Goal: Information Seeking & Learning: Understand process/instructions

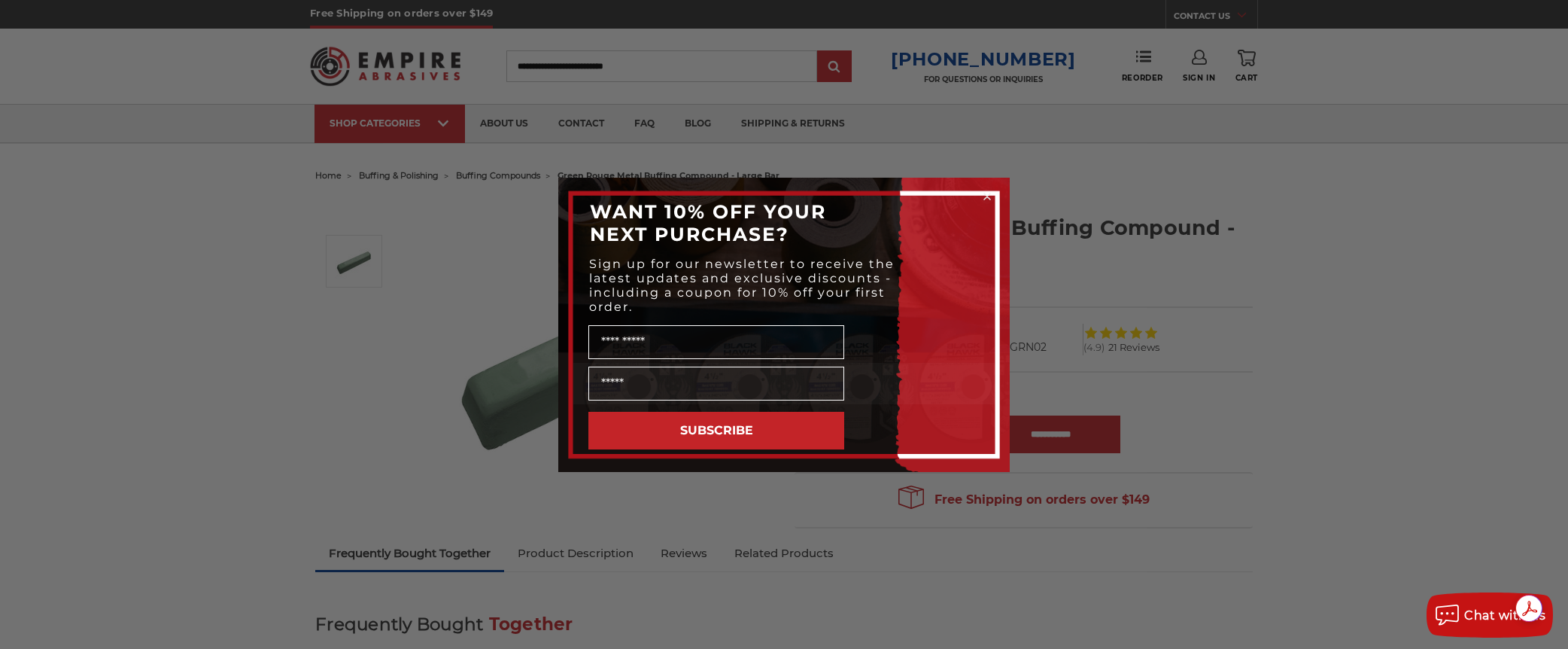
drag, startPoint x: 986, startPoint y: 194, endPoint x: 1011, endPoint y: 202, distance: 26.2
click at [986, 194] on icon "Close dialog" at bounding box center [987, 196] width 15 height 15
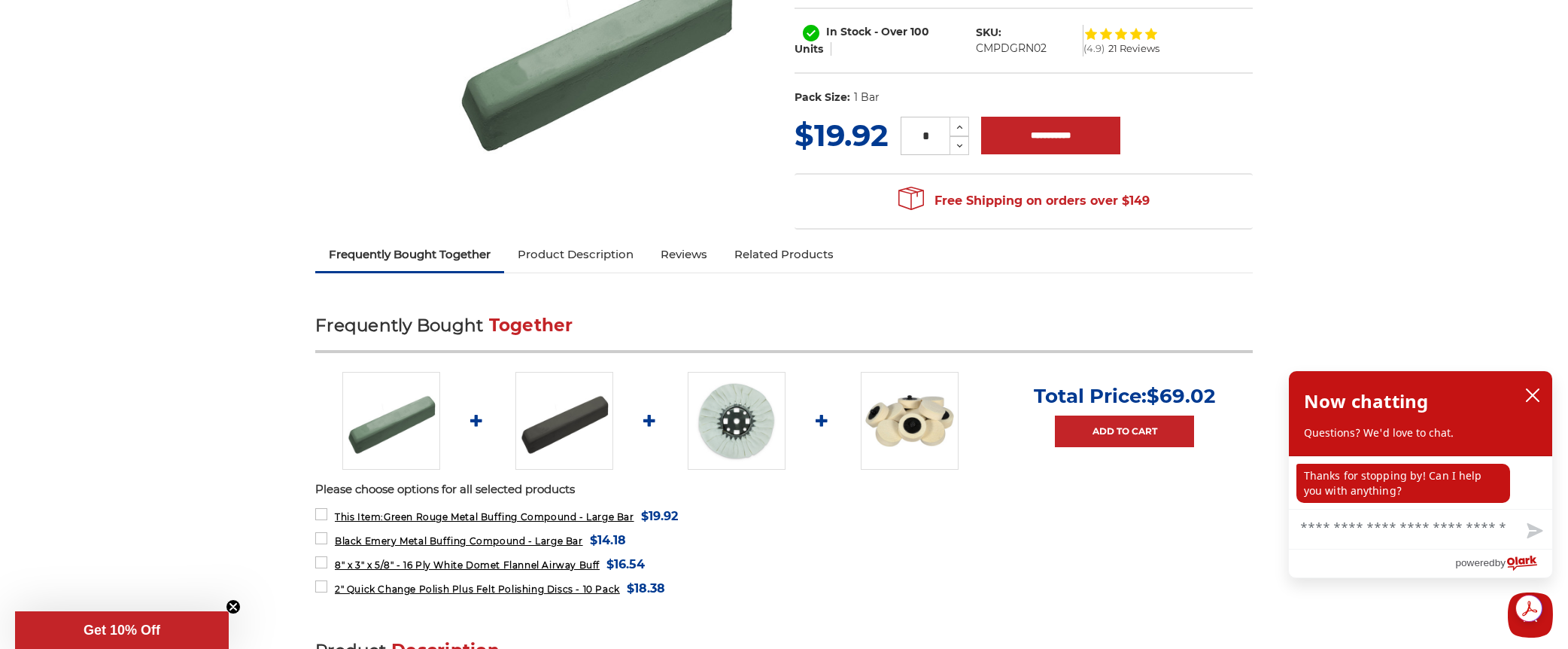
scroll to position [301, 0]
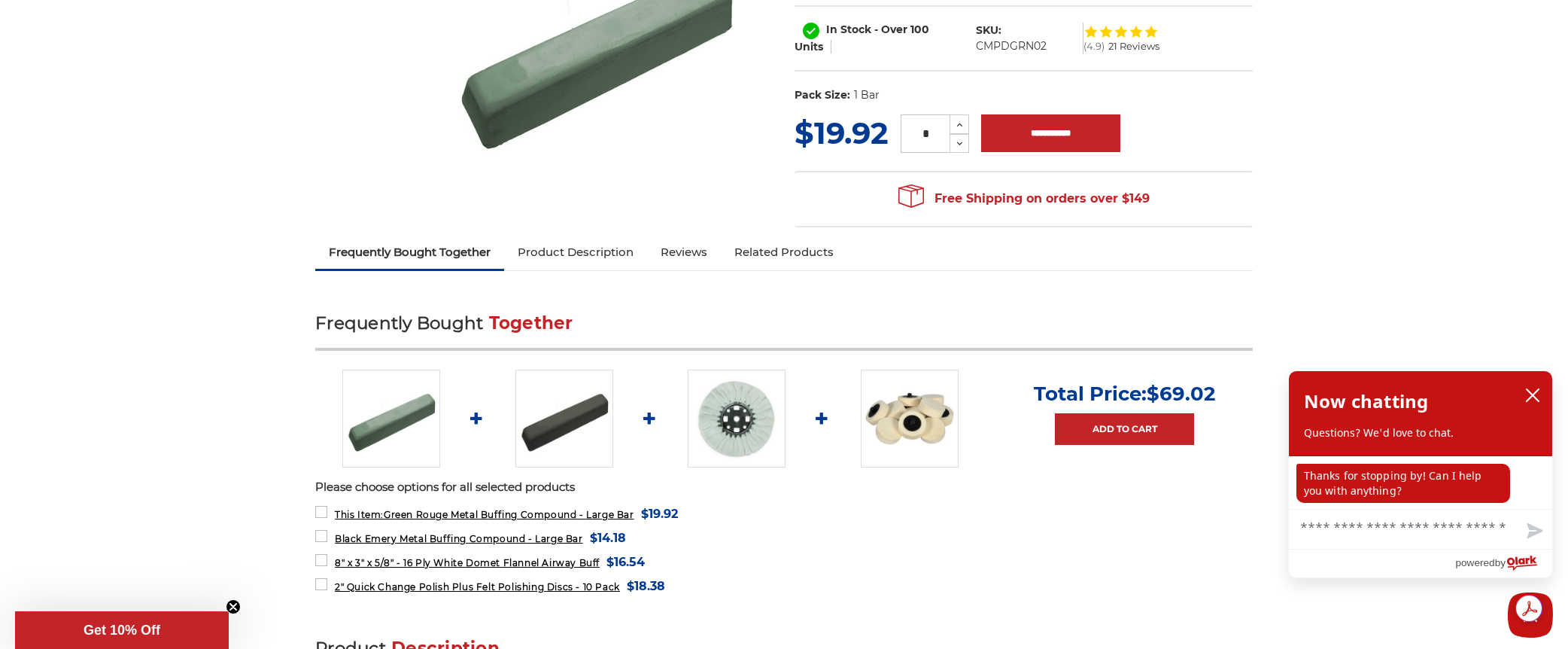
click at [590, 252] on link "Product Description" at bounding box center [575, 252] width 143 height 33
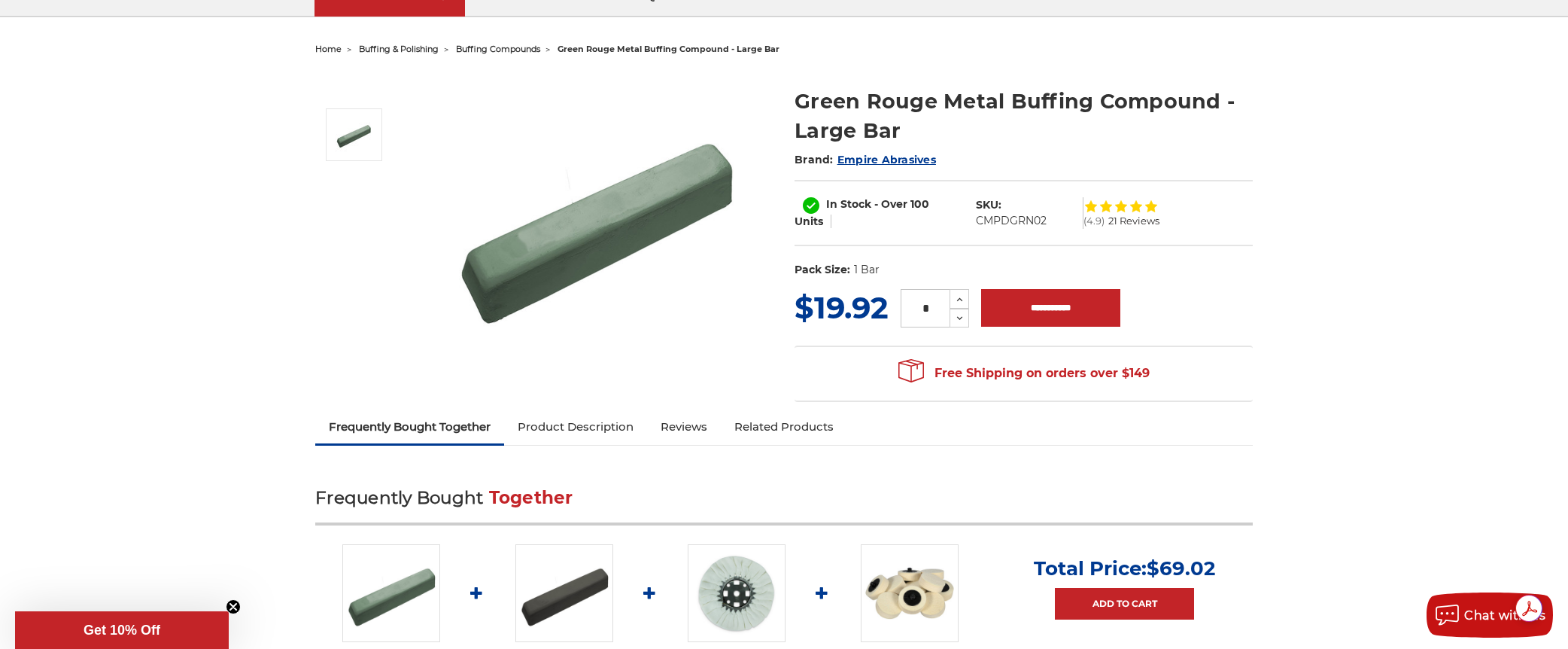
scroll to position [0, 0]
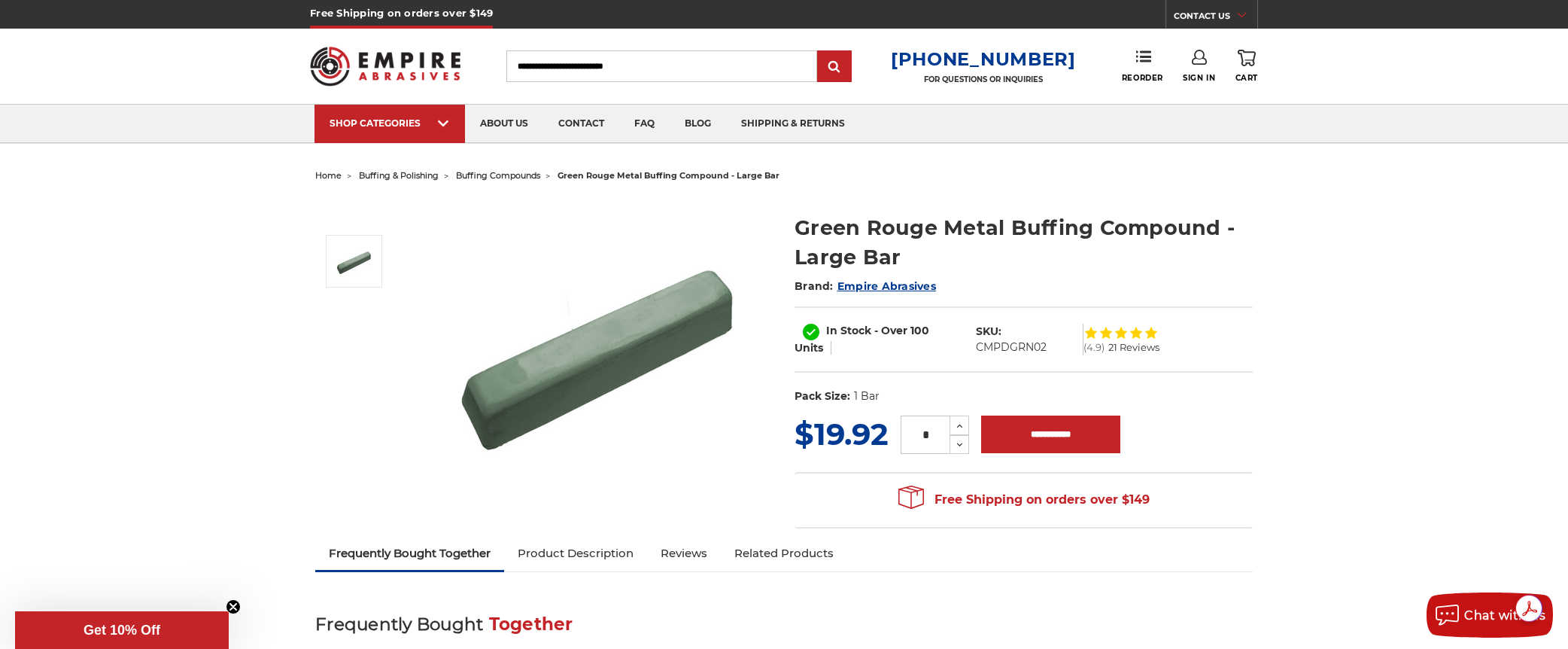
click at [1199, 60] on icon at bounding box center [1199, 57] width 15 height 15
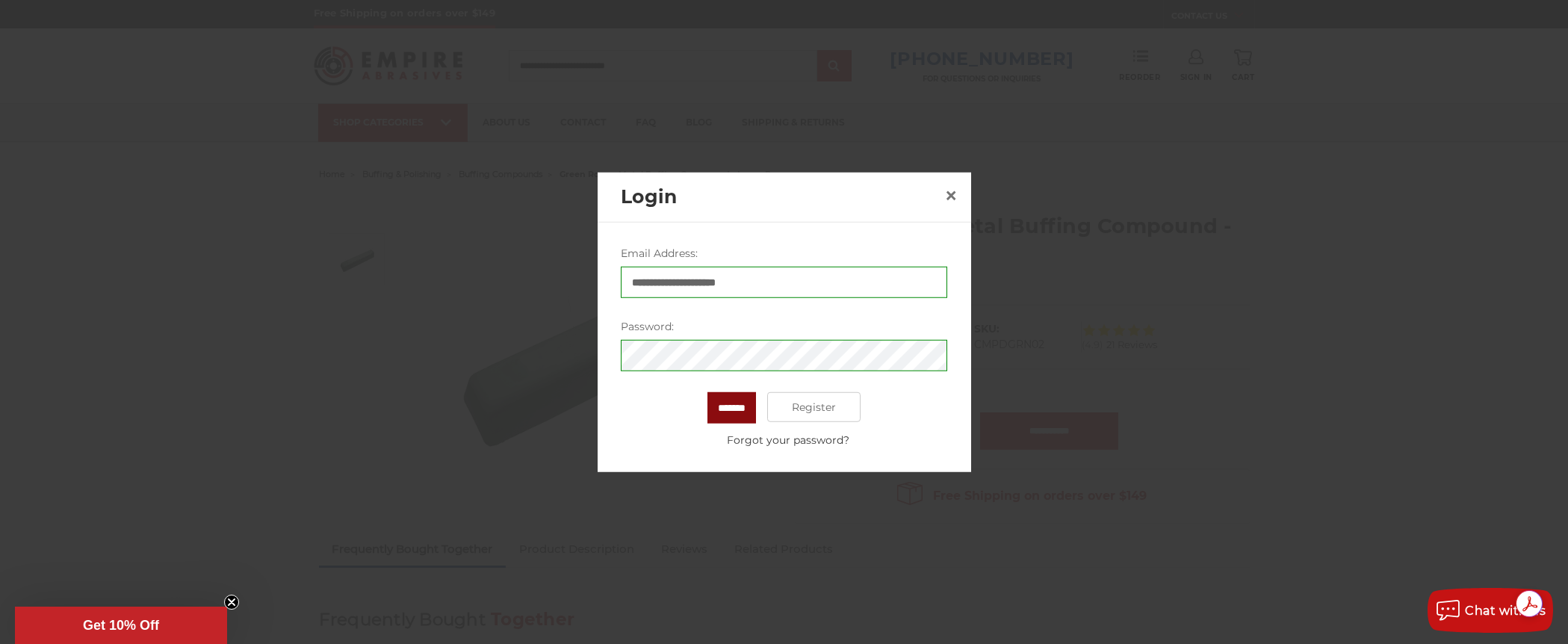
click at [750, 411] on input "*******" at bounding box center [731, 407] width 49 height 31
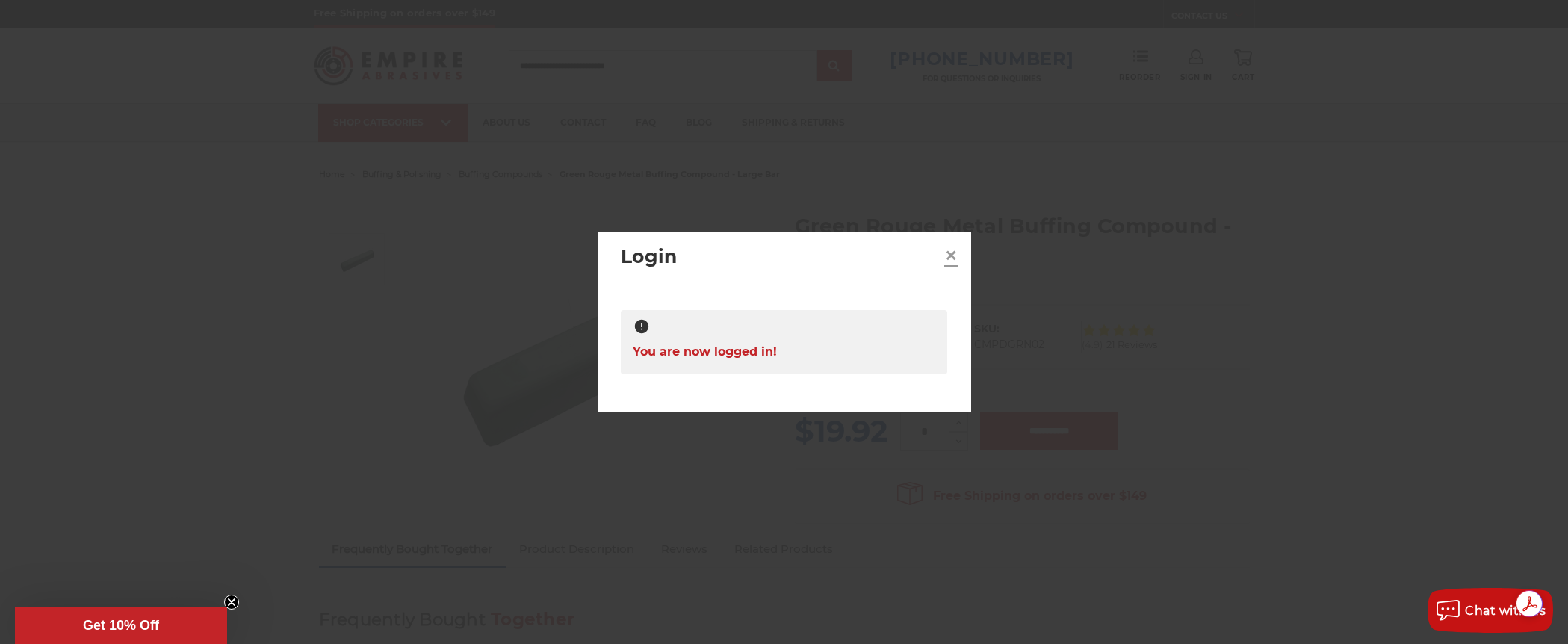
click at [955, 257] on span "×" at bounding box center [951, 255] width 14 height 29
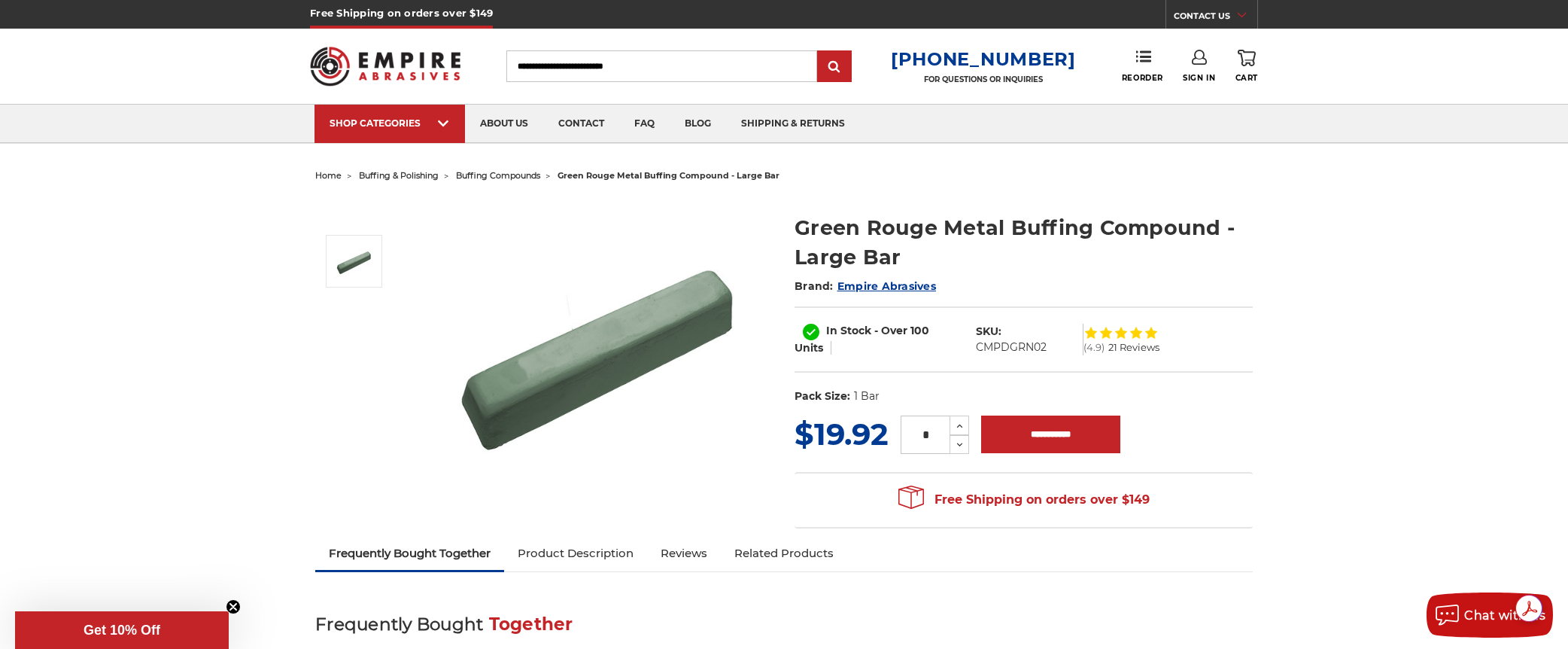
click at [1199, 61] on icon at bounding box center [1199, 57] width 15 height 15
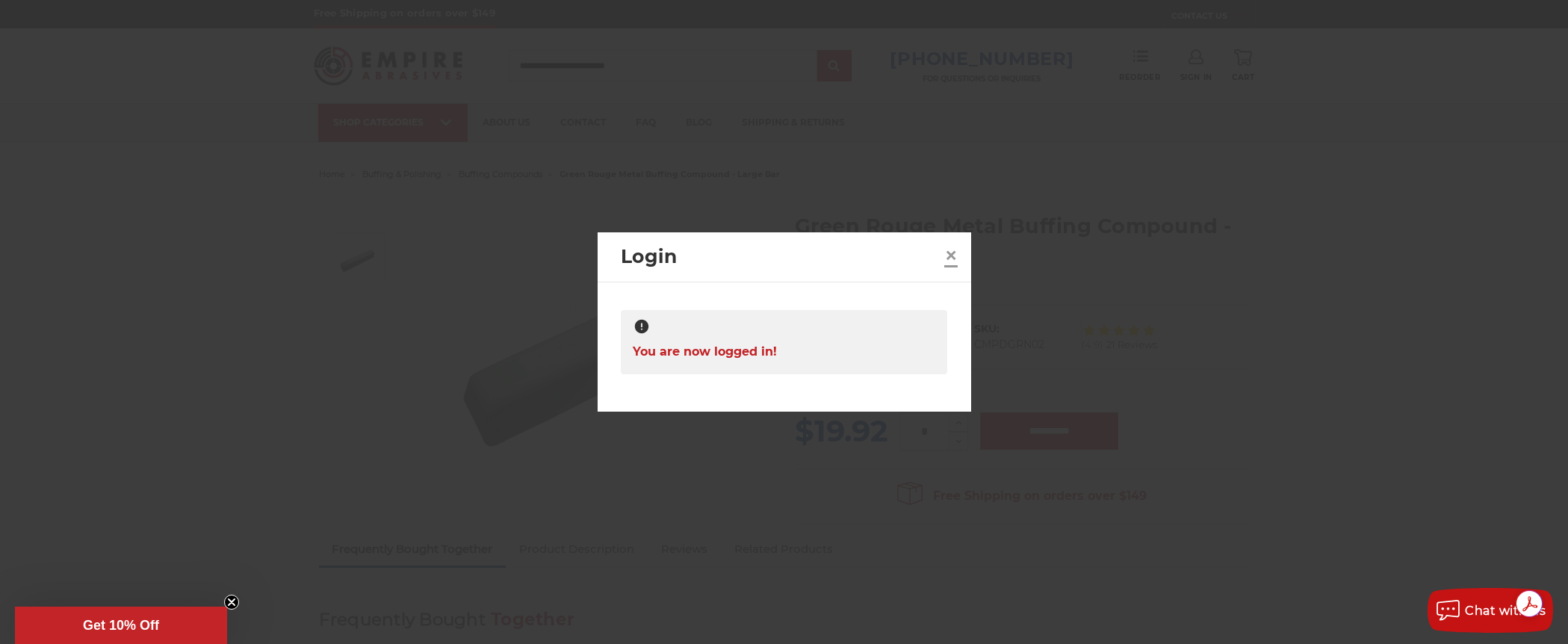
click at [949, 252] on span "×" at bounding box center [951, 255] width 14 height 29
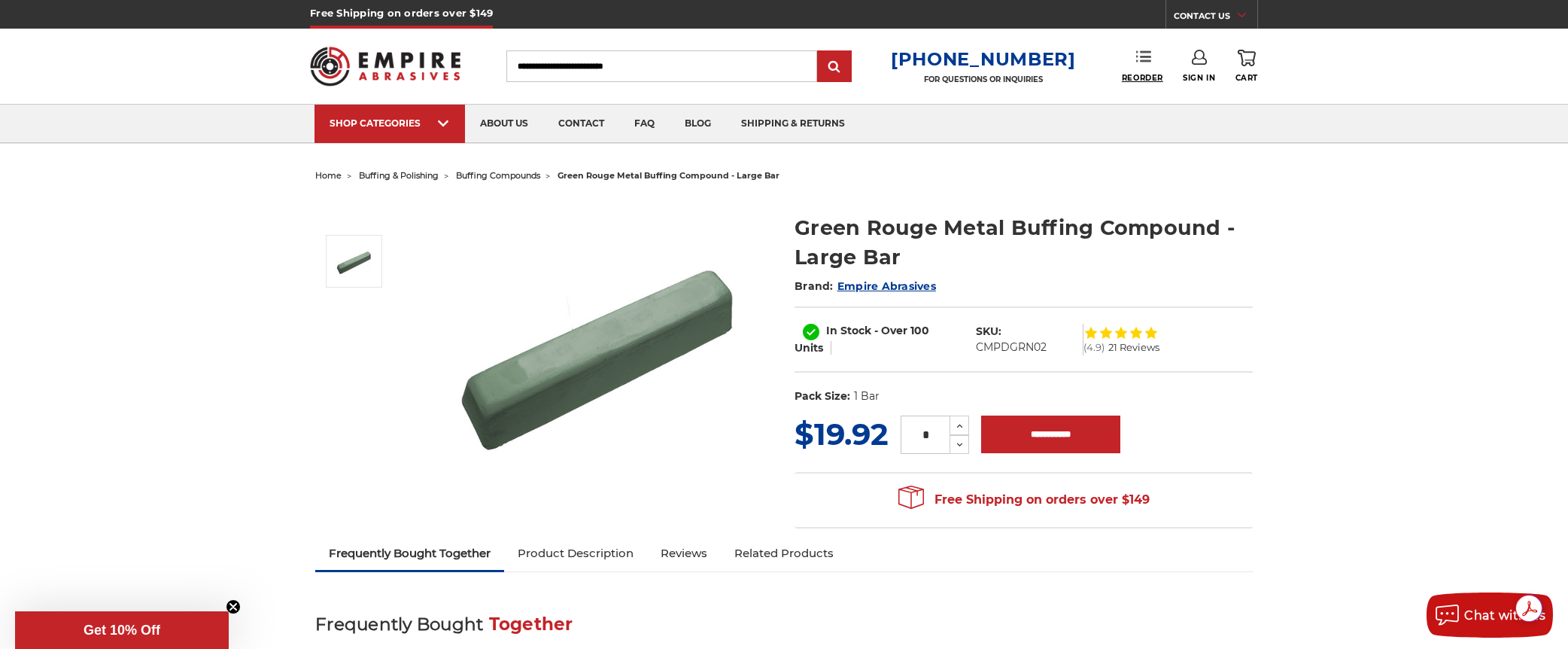
click at [1136, 76] on span "Reorder" at bounding box center [1143, 78] width 41 height 10
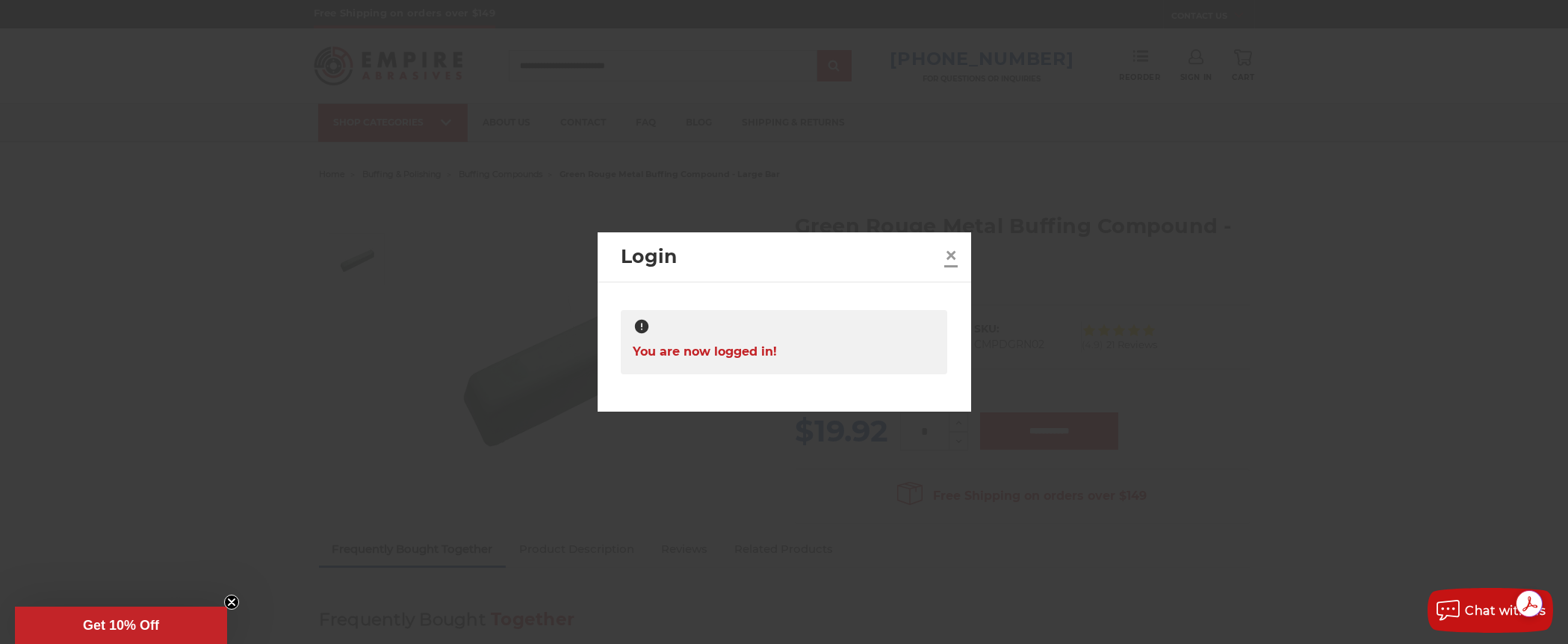
click at [954, 255] on span "×" at bounding box center [951, 255] width 14 height 29
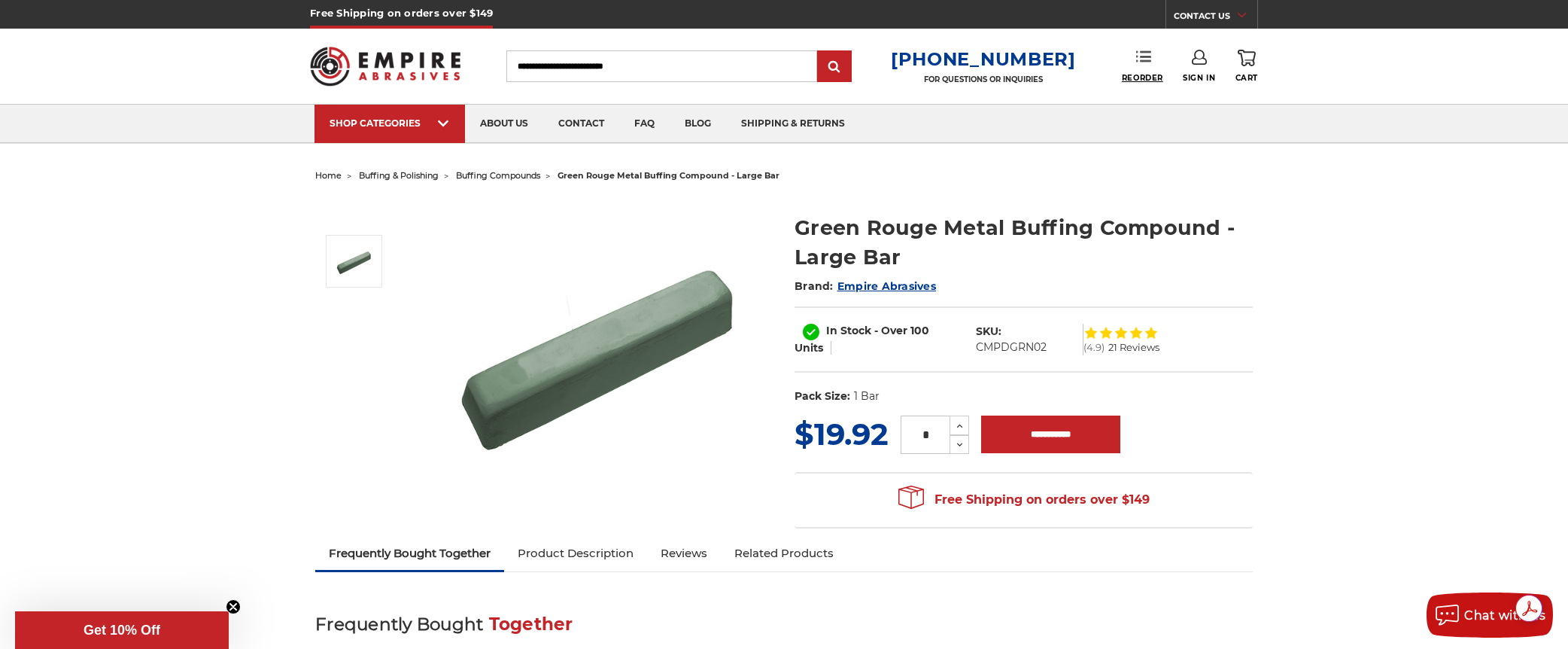
click at [1128, 78] on span "Reorder" at bounding box center [1143, 78] width 41 height 10
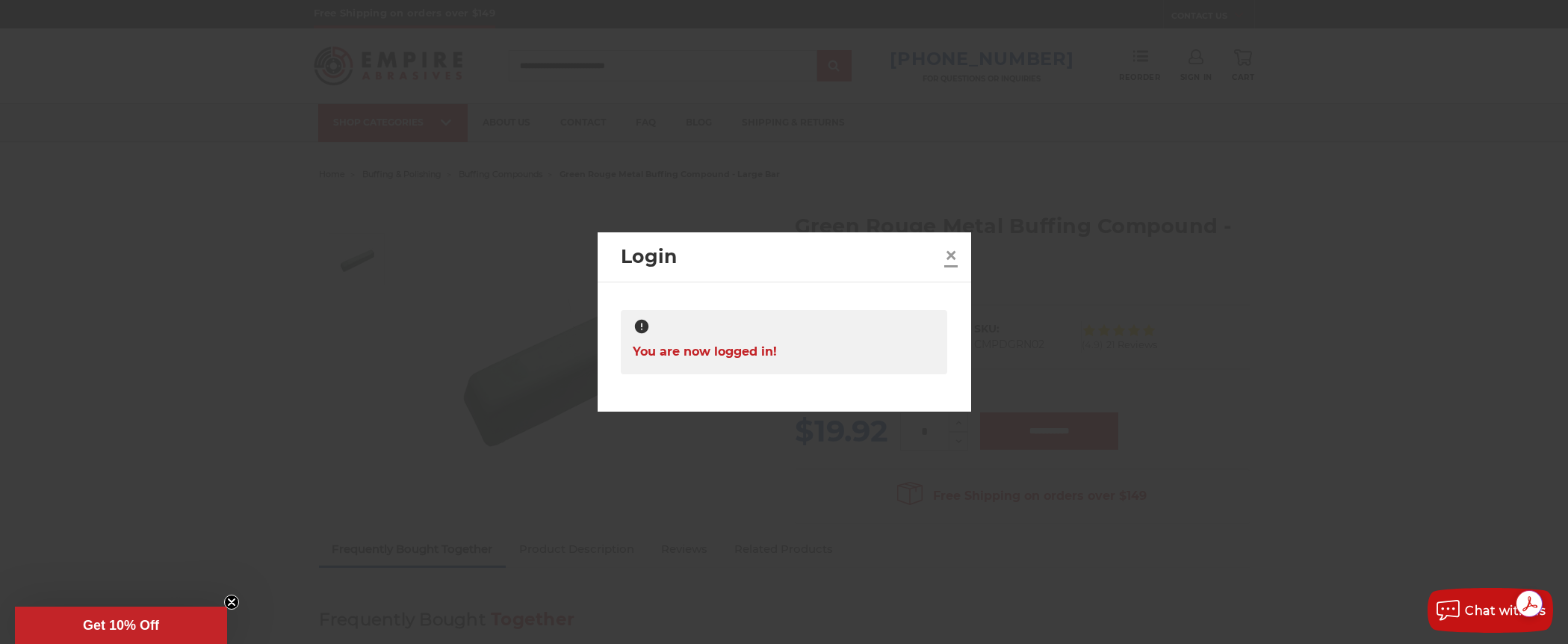
click at [952, 253] on span "×" at bounding box center [951, 255] width 14 height 29
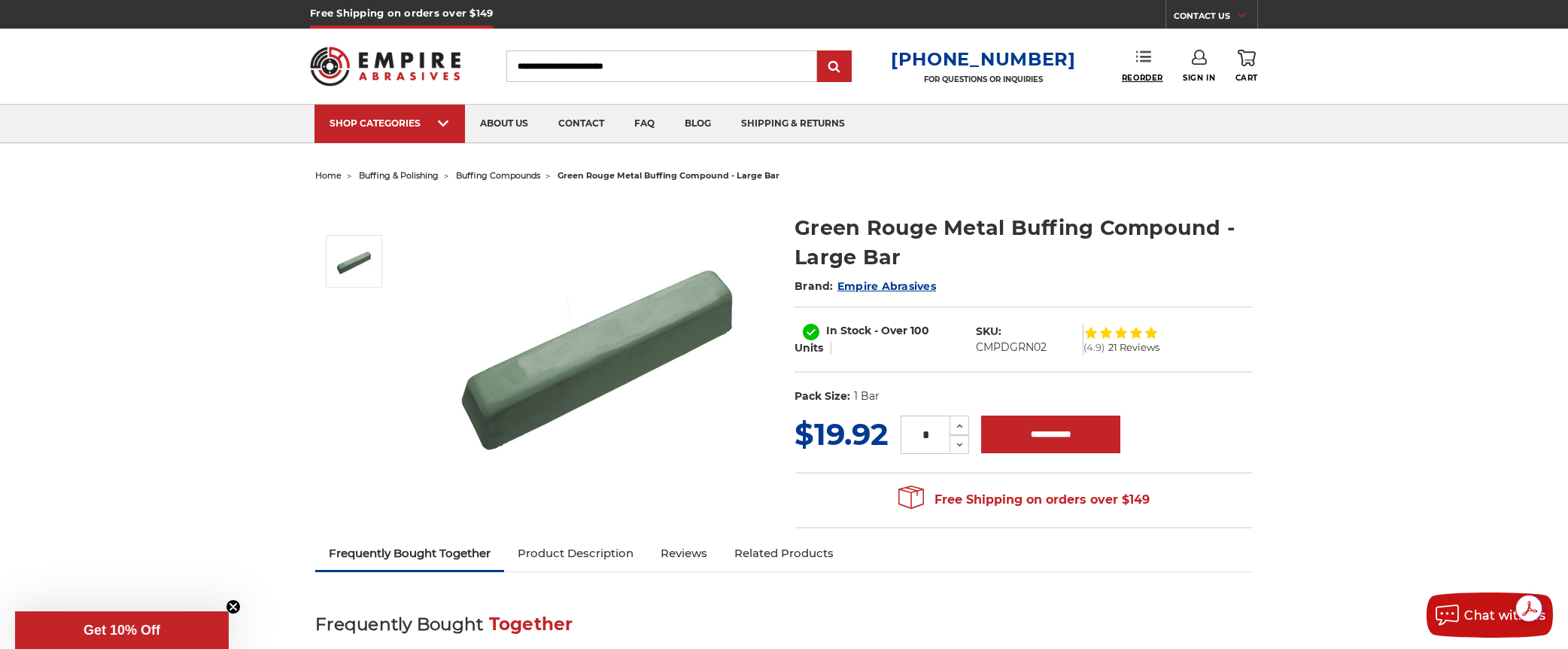
click at [1137, 73] on span "Reorder" at bounding box center [1143, 78] width 41 height 10
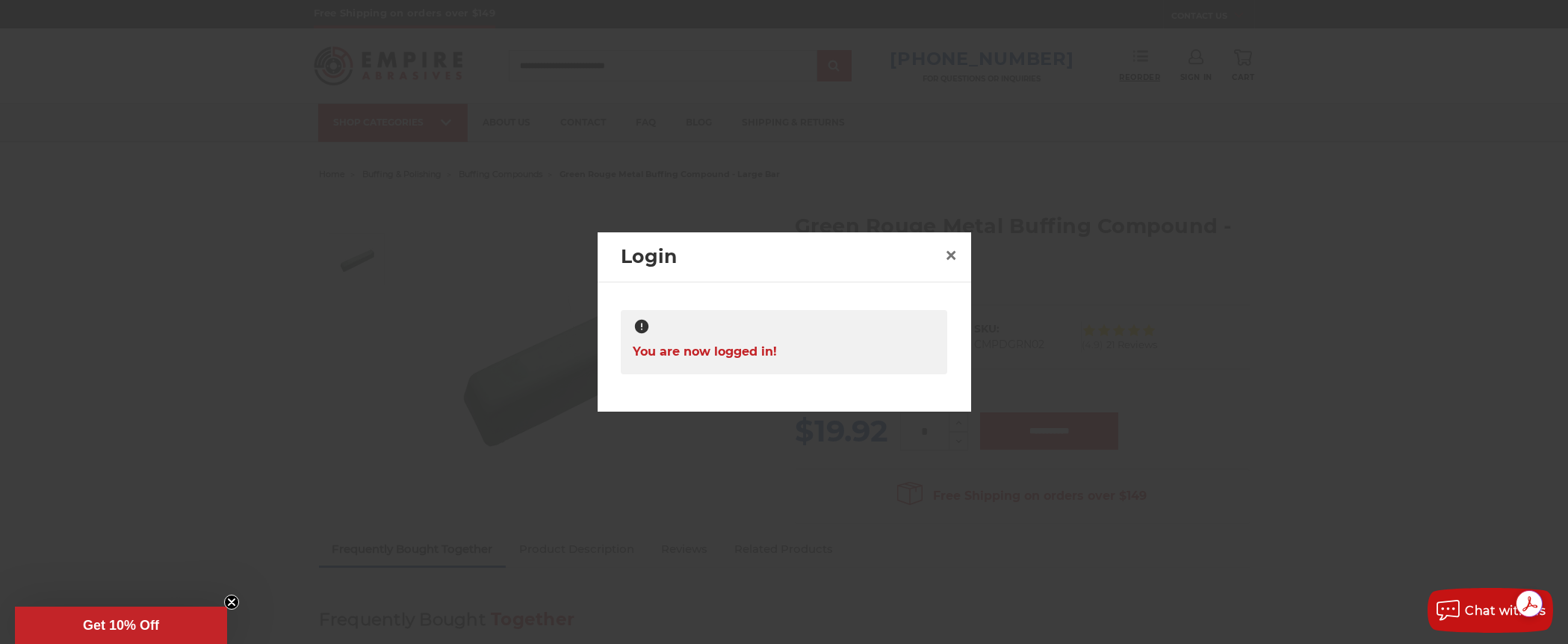
click at [1128, 73] on div at bounding box center [784, 322] width 1568 height 644
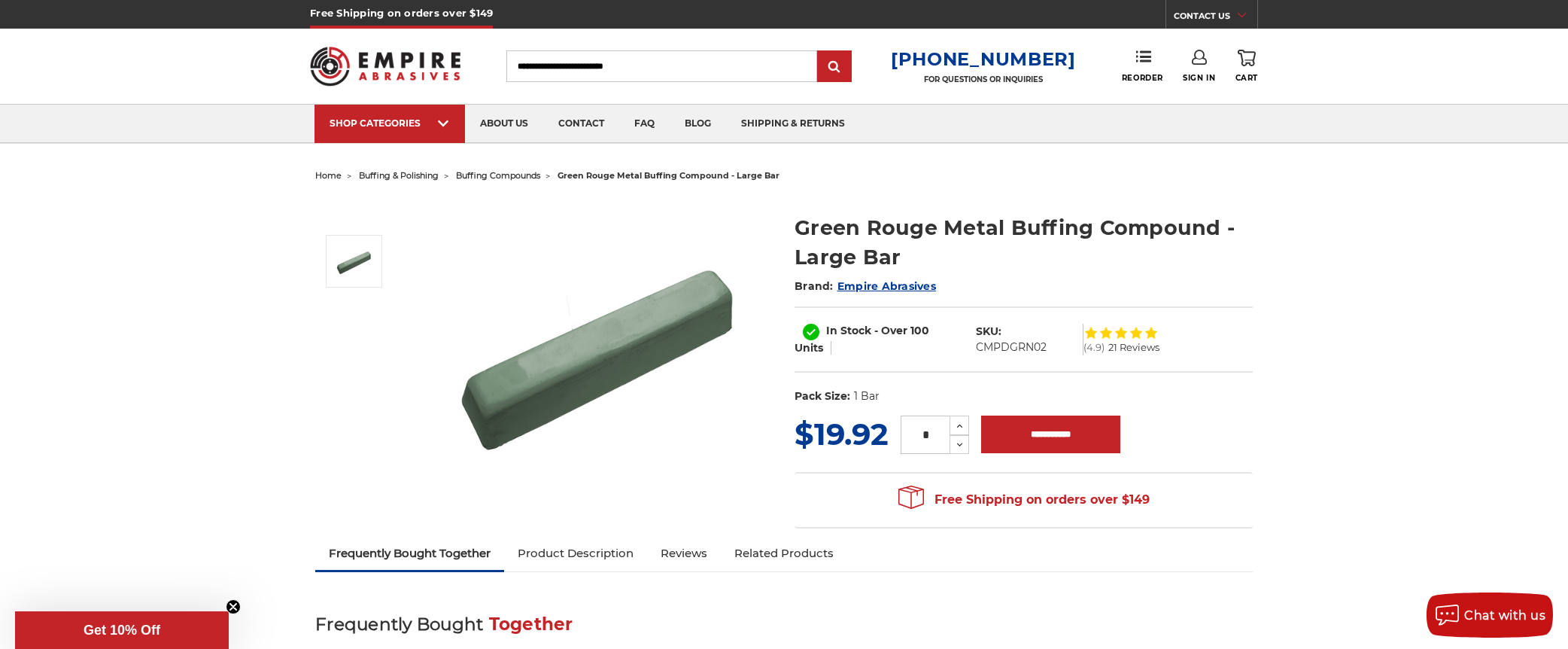
click at [402, 72] on img at bounding box center [385, 66] width 150 height 59
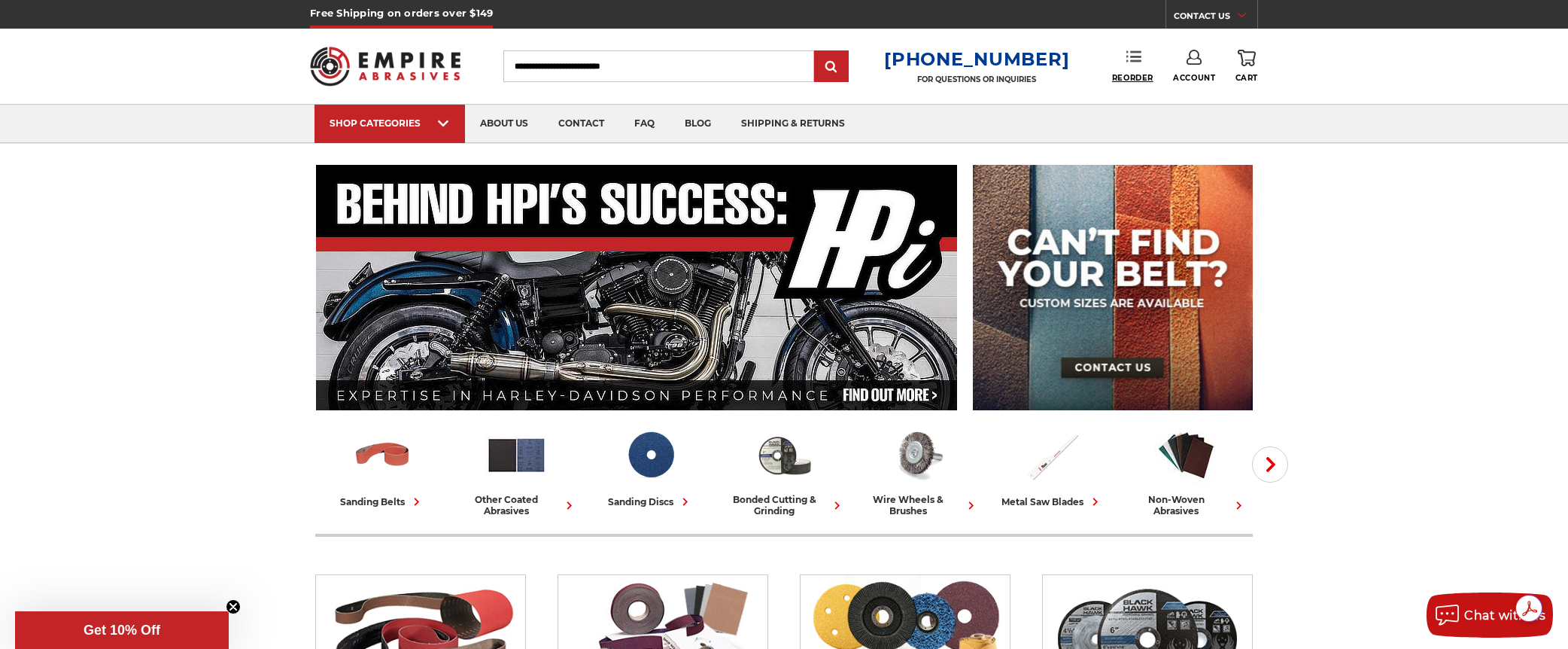
click at [1137, 73] on span "Reorder" at bounding box center [1133, 78] width 41 height 10
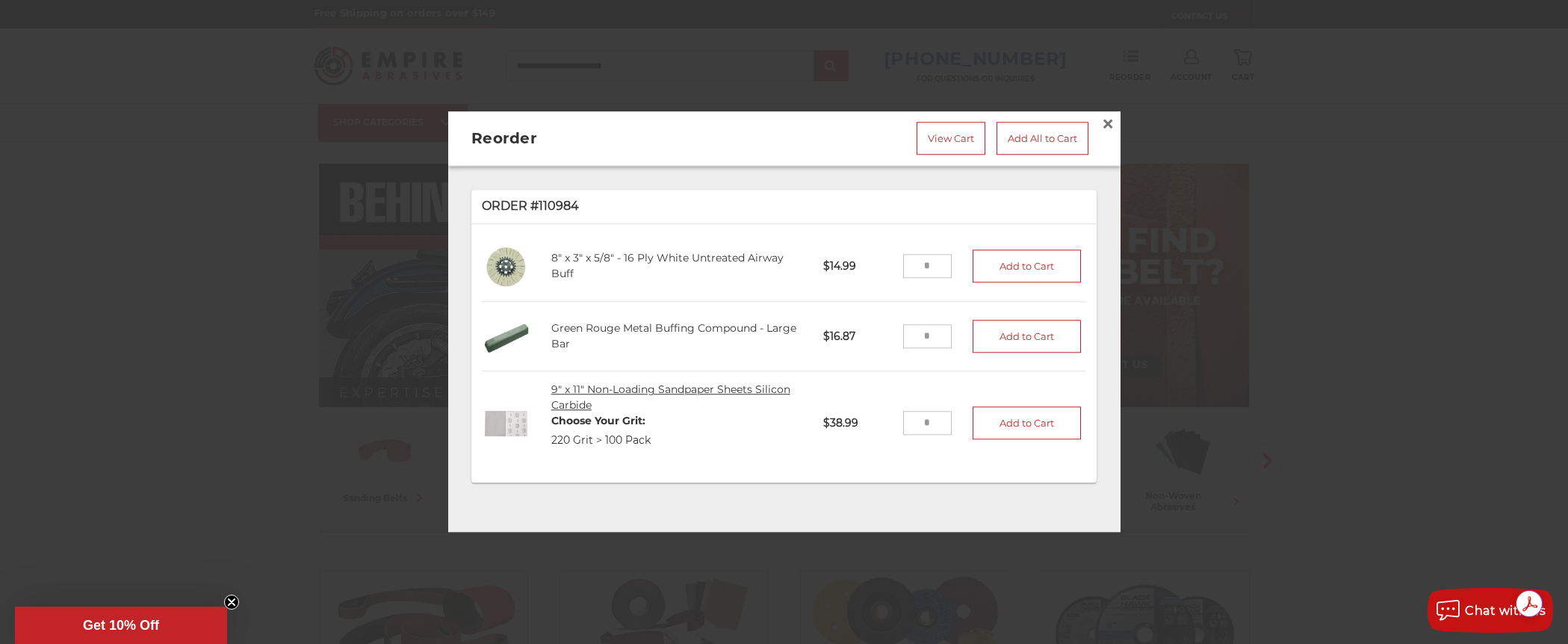
click at [601, 386] on link "9" x 11" Non-Loading Sandpaper Sheets Silicon Carbide" at bounding box center [670, 398] width 239 height 29
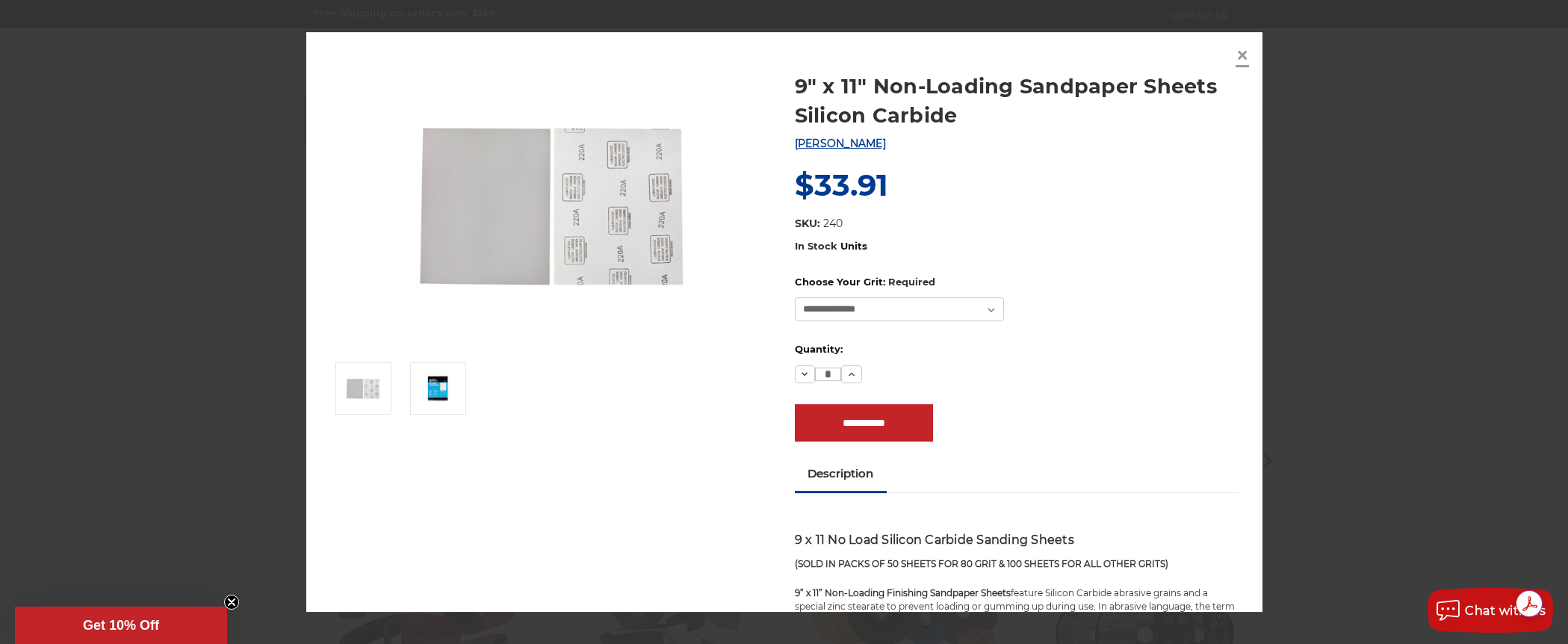
click at [1239, 53] on span "×" at bounding box center [1242, 55] width 14 height 29
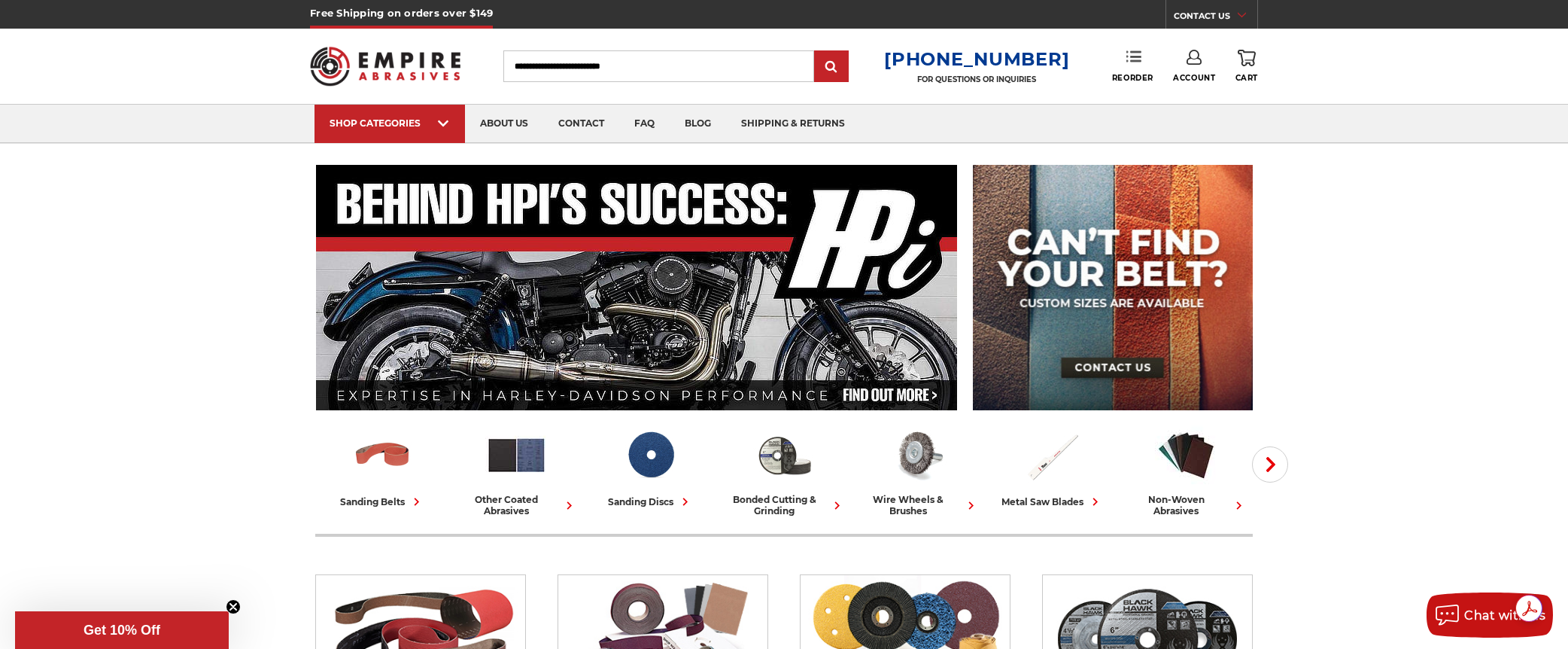
click at [1133, 52] on use at bounding box center [1134, 57] width 15 height 11
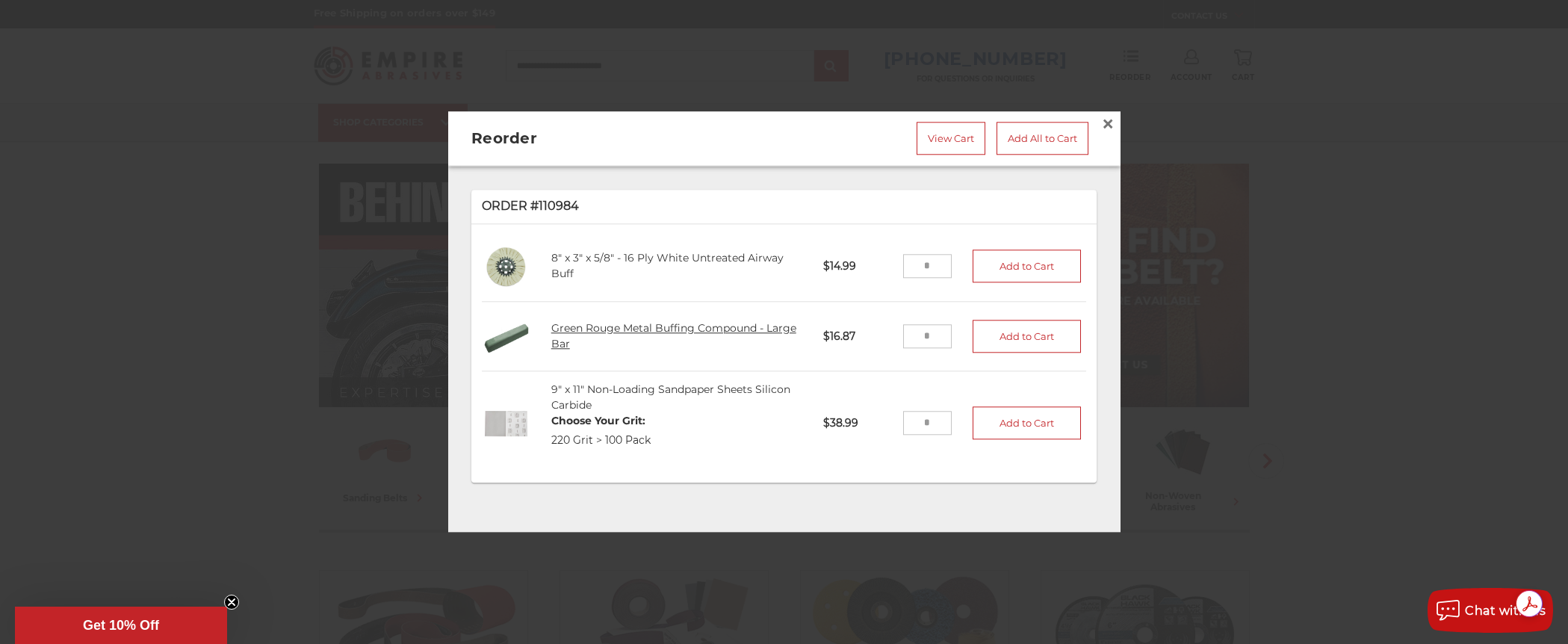
click at [618, 322] on link "Green Rouge Metal Buffing Compound - Large Bar" at bounding box center [673, 336] width 245 height 29
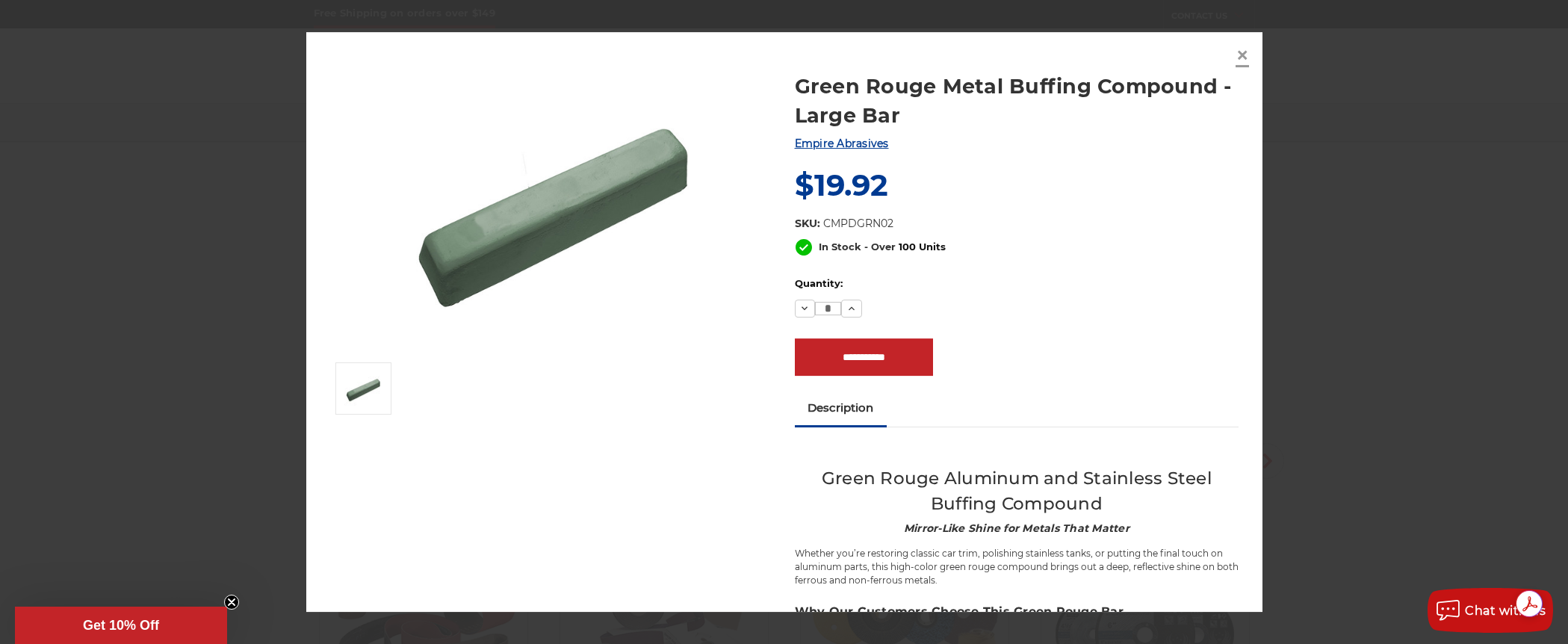
click at [1243, 53] on span "×" at bounding box center [1242, 55] width 14 height 29
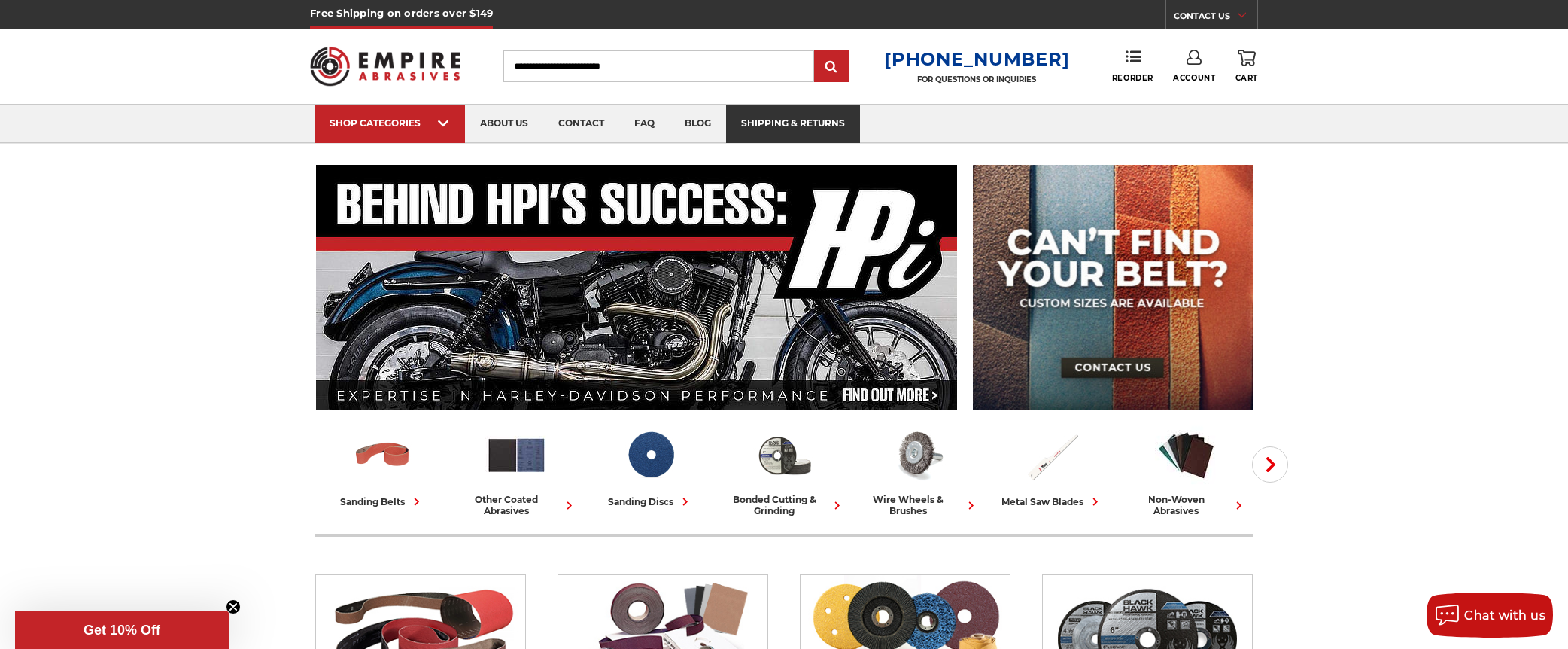
click at [811, 121] on link "shipping & returns" at bounding box center [792, 124] width 134 height 38
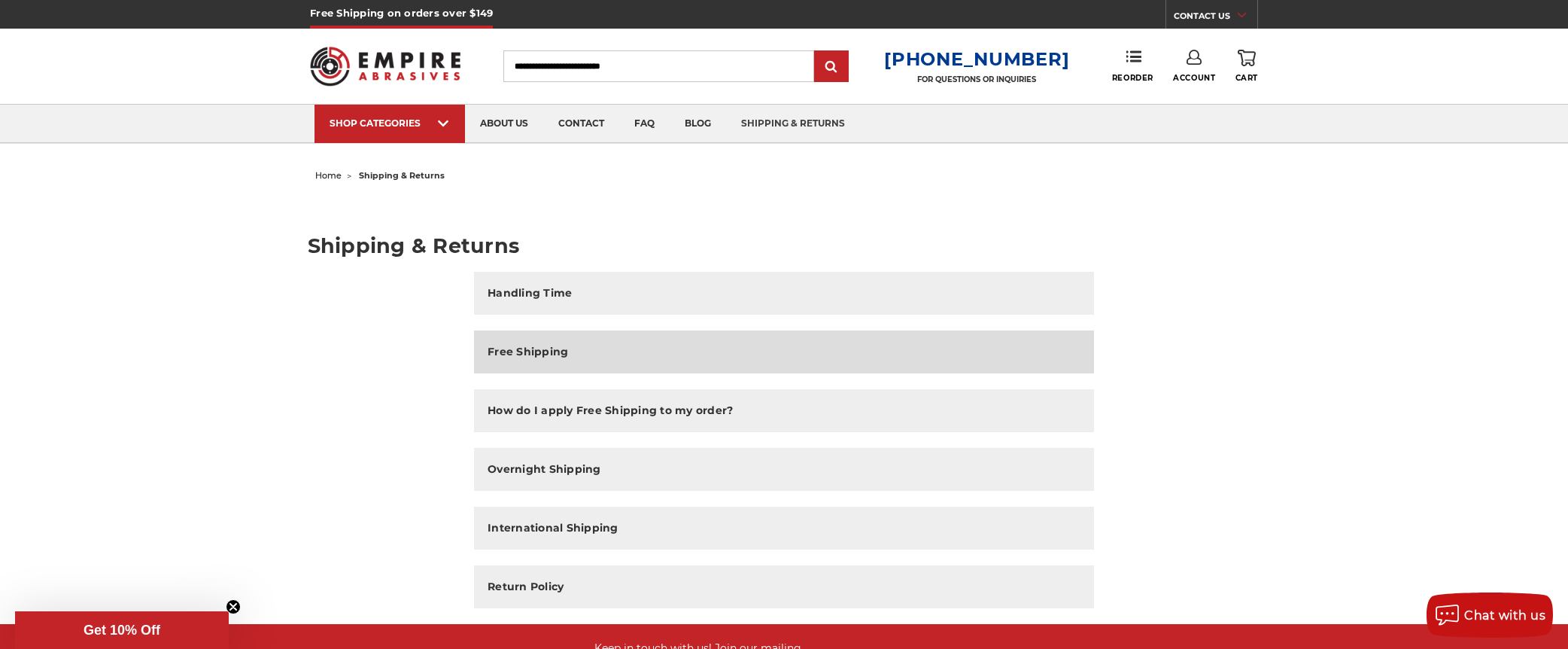
click at [550, 351] on h2 "Free Shipping" at bounding box center [528, 351] width 80 height 16
